Goal: Task Accomplishment & Management: Manage account settings

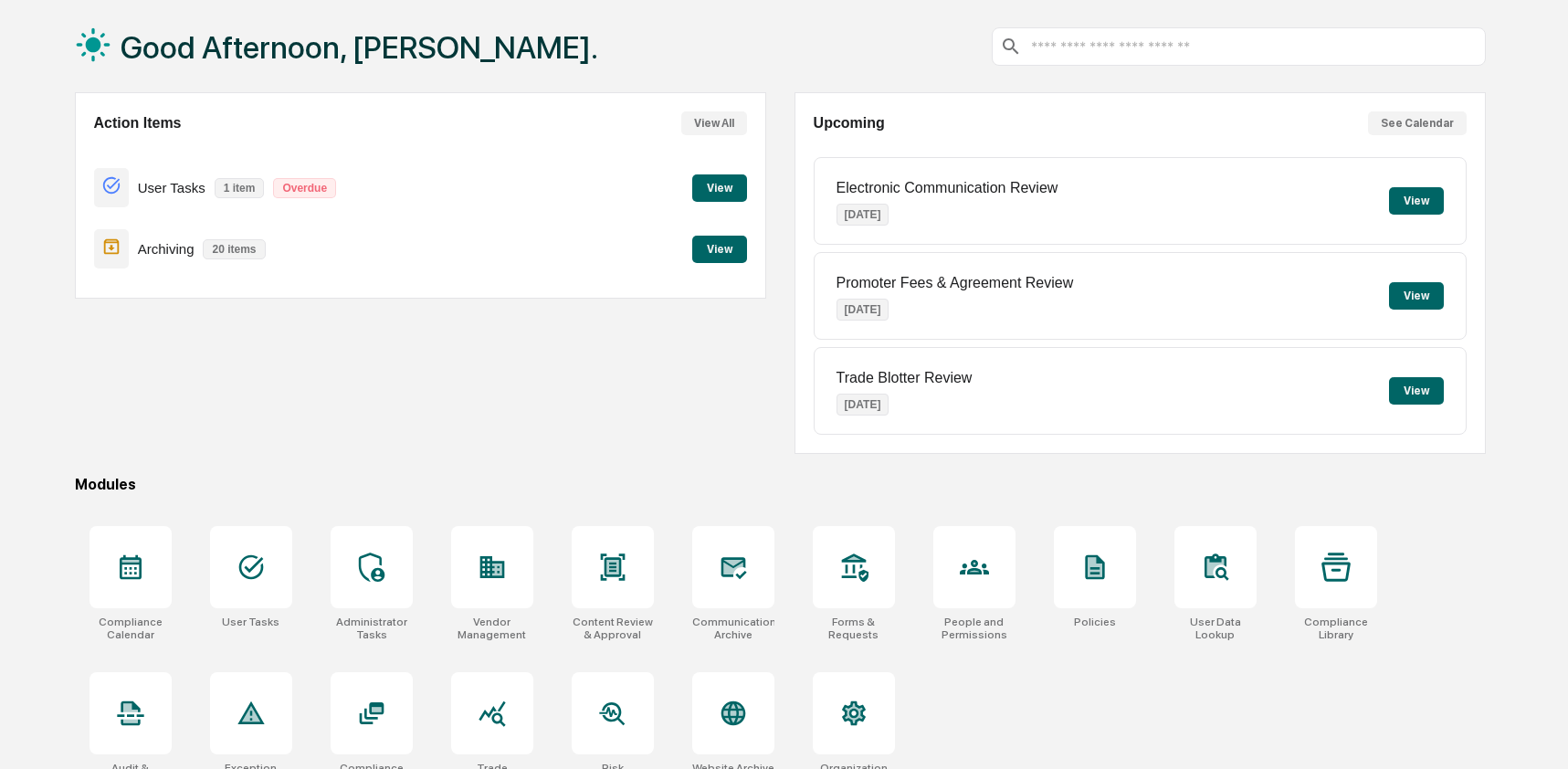
scroll to position [86, 0]
click at [734, 725] on icon at bounding box center [733, 712] width 25 height 25
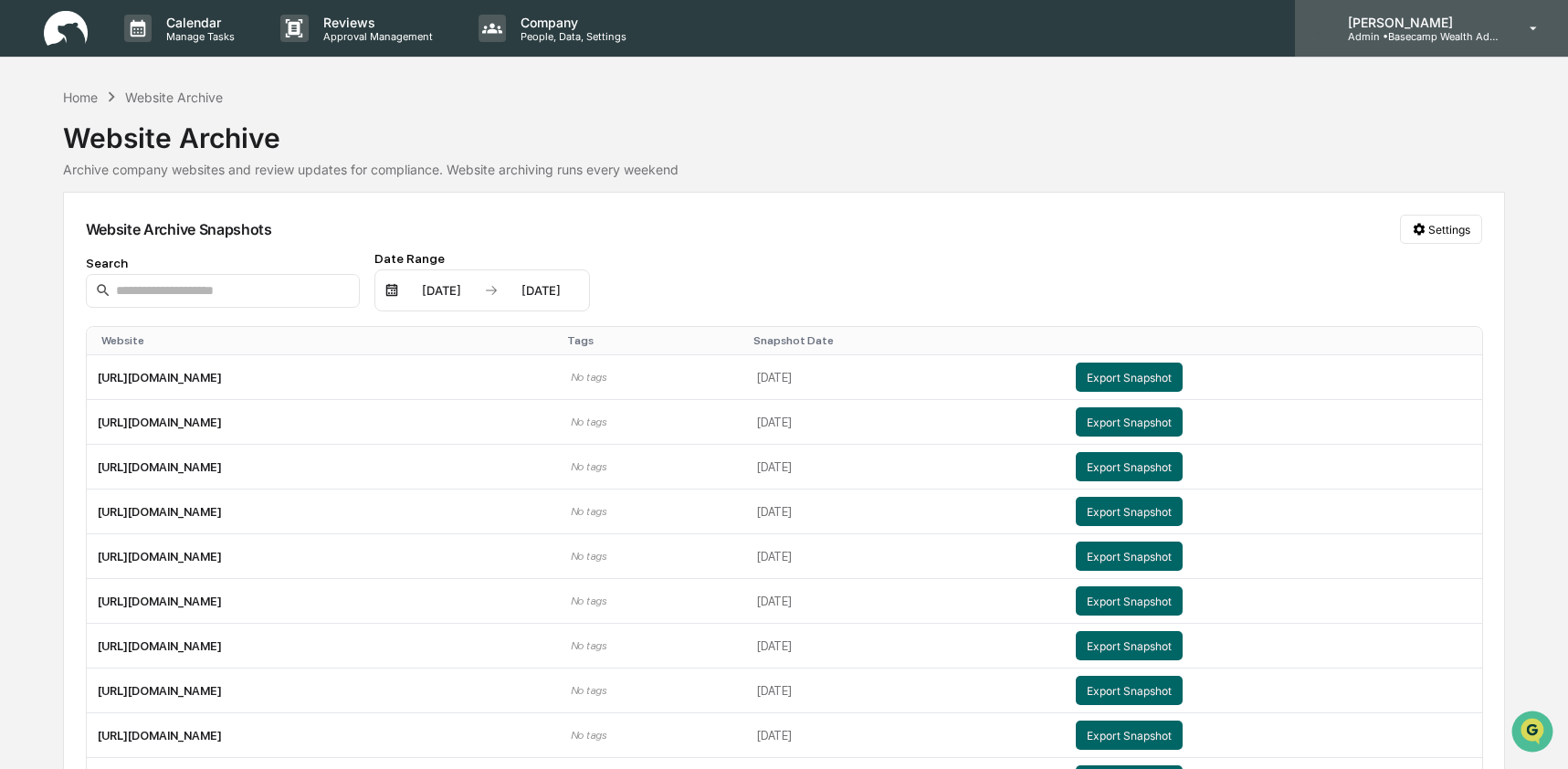
click at [1438, 47] on div "[PERSON_NAME] Admin • Basecamp Wealth Advisors" at bounding box center [1432, 28] width 273 height 57
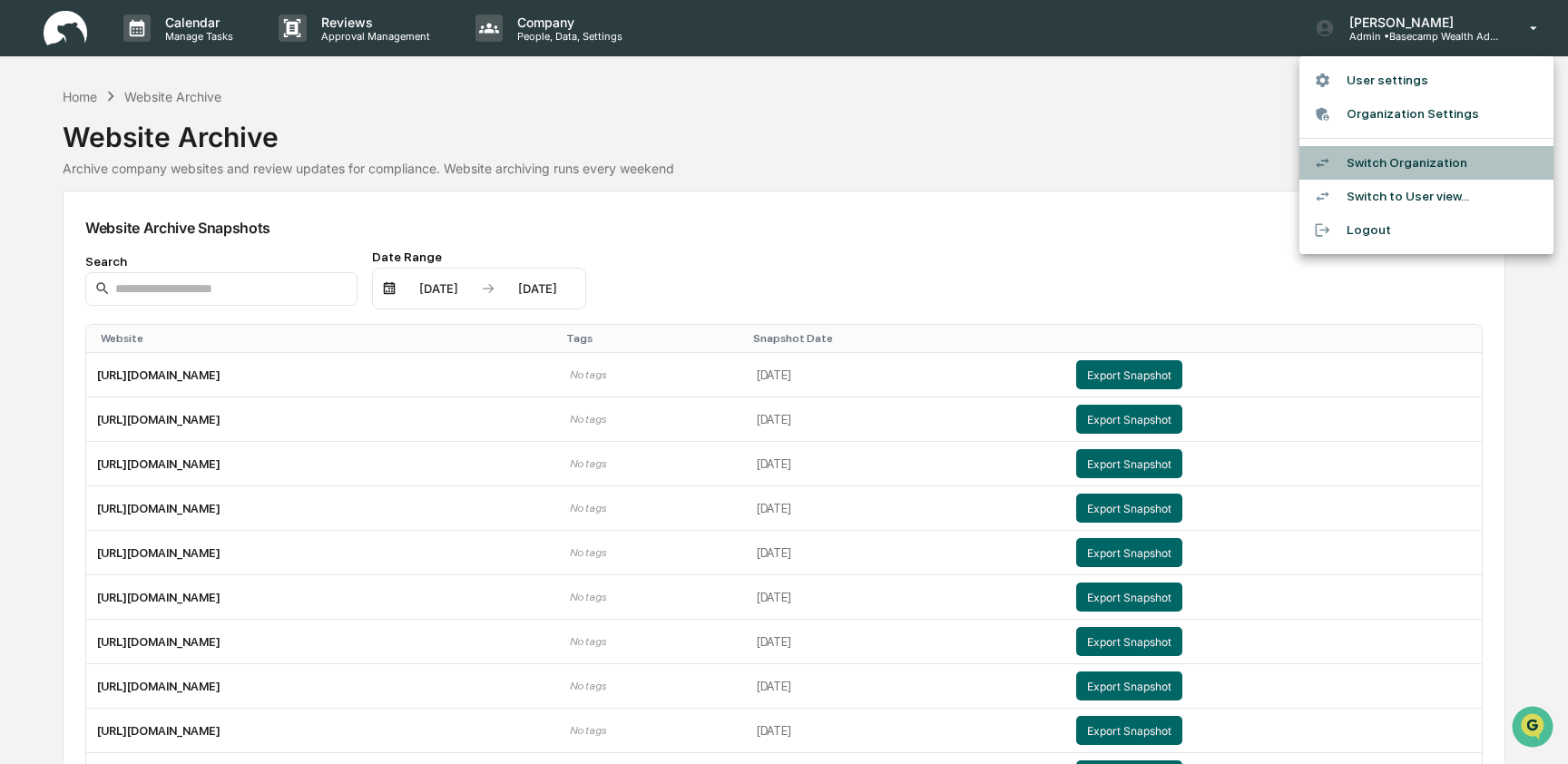
click at [1401, 170] on li "Switch Organization" at bounding box center [1426, 163] width 254 height 33
